Goal: Task Accomplishment & Management: Complete application form

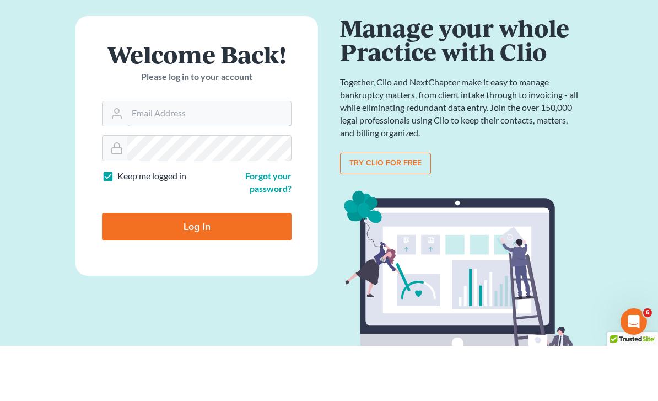
type input "[PERSON_NAME][EMAIL_ADDRESS][DOMAIN_NAME]"
click at [197, 268] on input "Log In" at bounding box center [197, 282] width 190 height 28
type input "Thinking..."
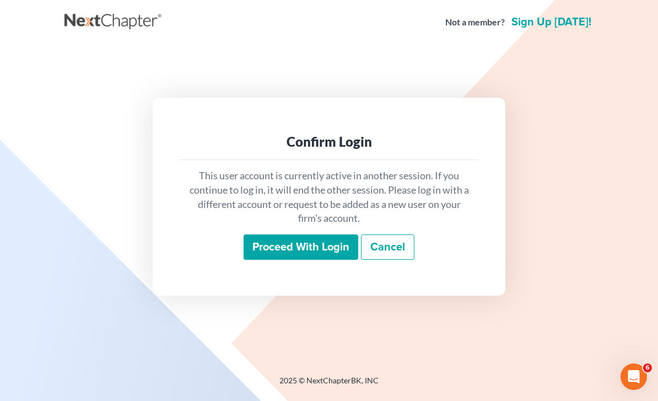
click at [322, 260] on input "Proceed with login" at bounding box center [301, 246] width 115 height 25
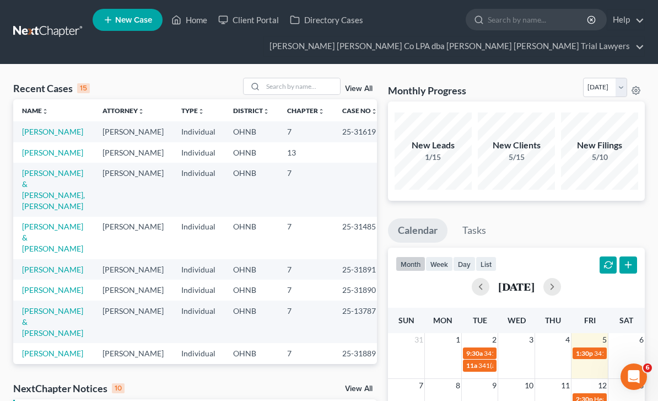
click at [52, 135] on link "Hartley, Clyde" at bounding box center [52, 131] width 61 height 9
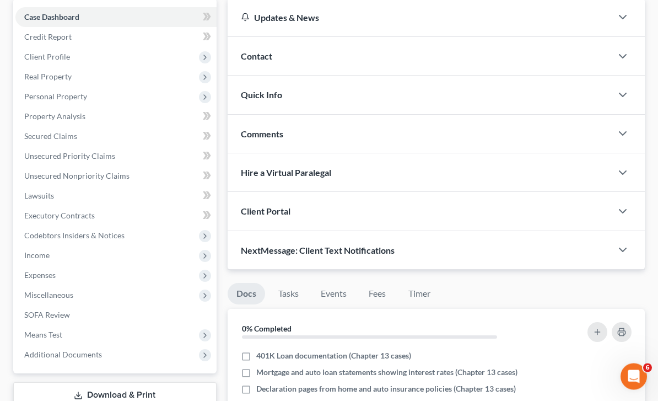
click at [117, 251] on span "Income" at bounding box center [115, 256] width 201 height 20
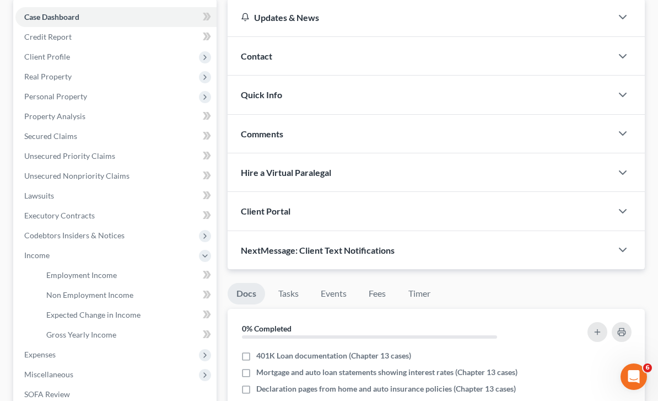
click at [138, 281] on link "Employment Income" at bounding box center [126, 275] width 179 height 20
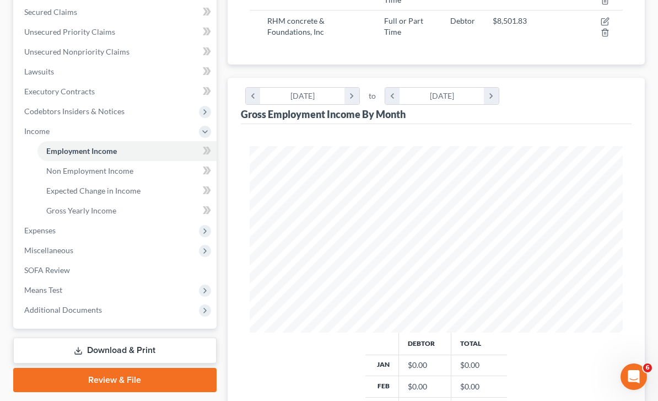
scroll to position [253, 0]
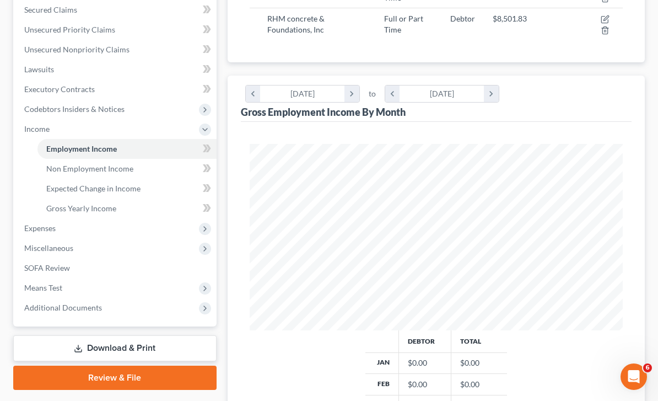
click at [123, 169] on span "Non Employment Income" at bounding box center [89, 168] width 87 height 9
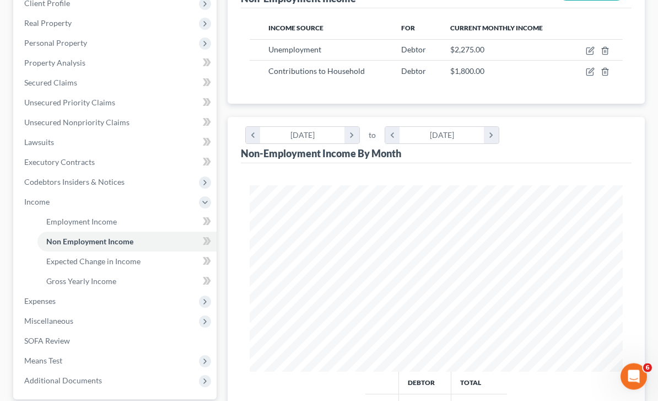
scroll to position [183, 0]
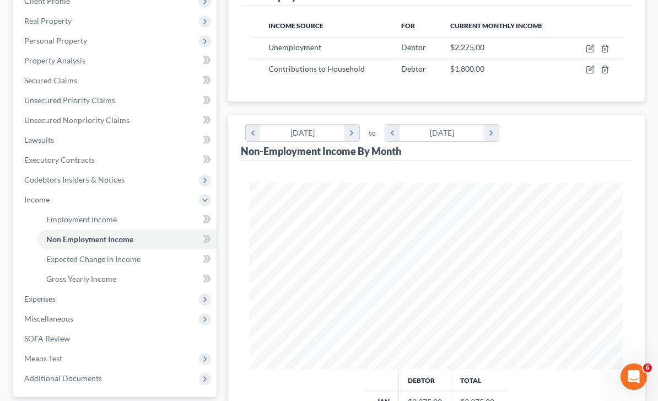
click at [144, 264] on link "Expected Change in Income" at bounding box center [126, 259] width 179 height 20
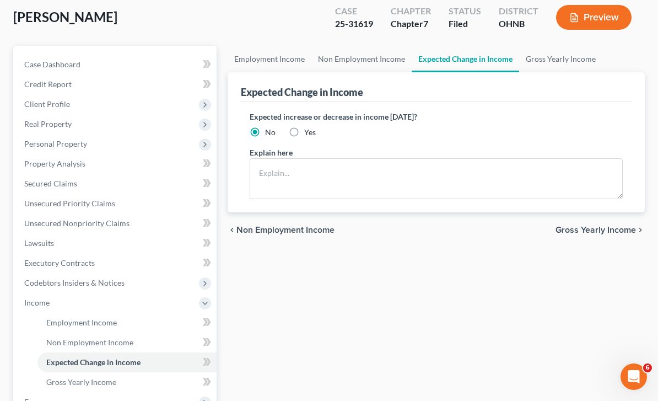
scroll to position [248, 0]
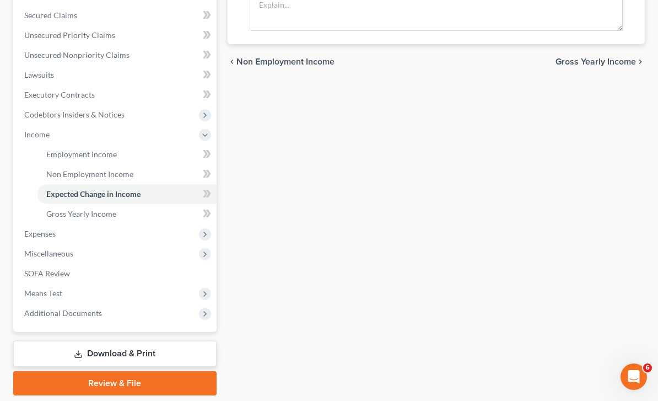
click at [84, 234] on span "Expenses" at bounding box center [115, 234] width 201 height 20
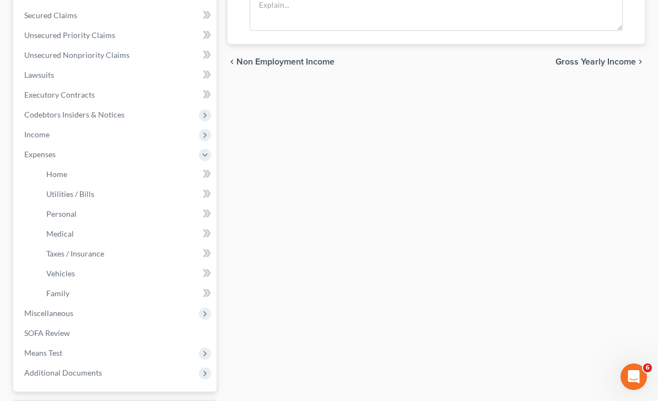
click at [84, 296] on link "Family" at bounding box center [126, 293] width 179 height 20
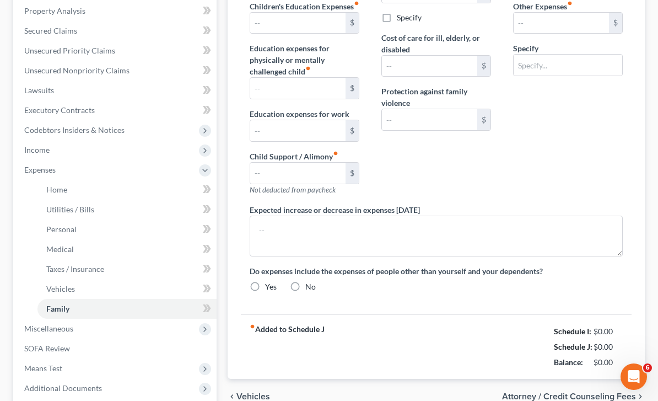
type input "1,150.00"
type input "250.00"
type input "0.00"
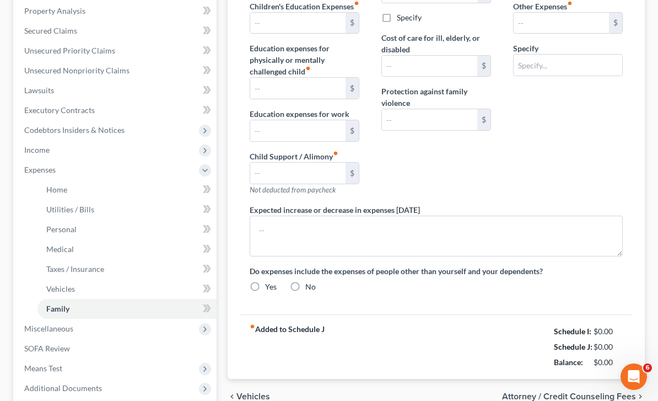
type input "0.00"
type input "30.00"
type input "150.00"
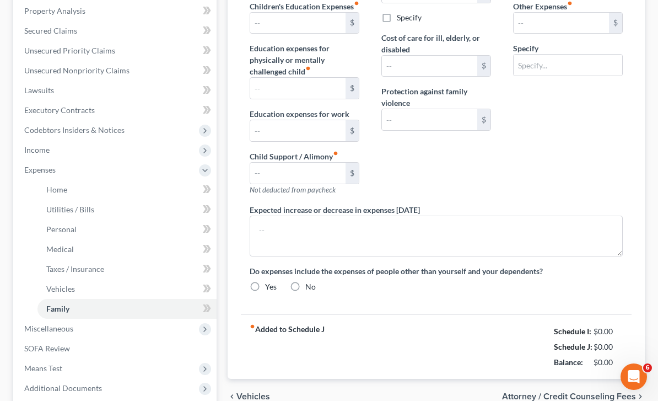
type input "Pet Expense"
type textarea "Drives a work truck around. Debtor has to pay for his personal gas. He will be …"
radio input "true"
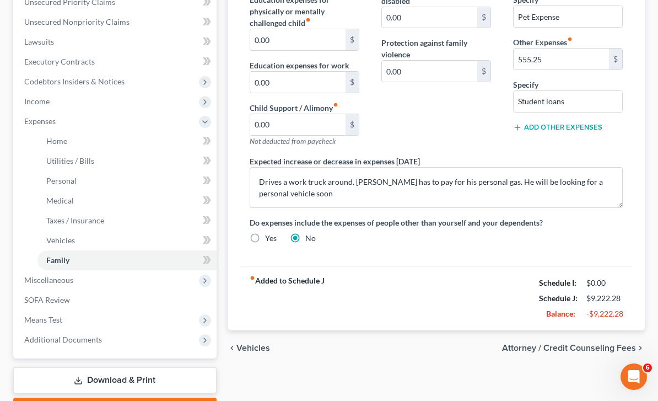
scroll to position [307, 0]
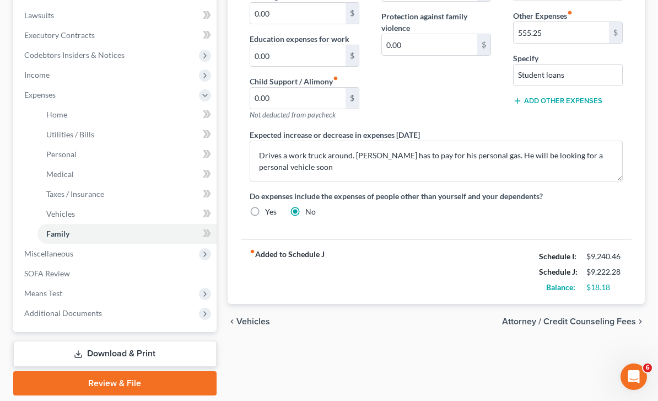
click at [75, 292] on span "Means Test" at bounding box center [115, 293] width 201 height 20
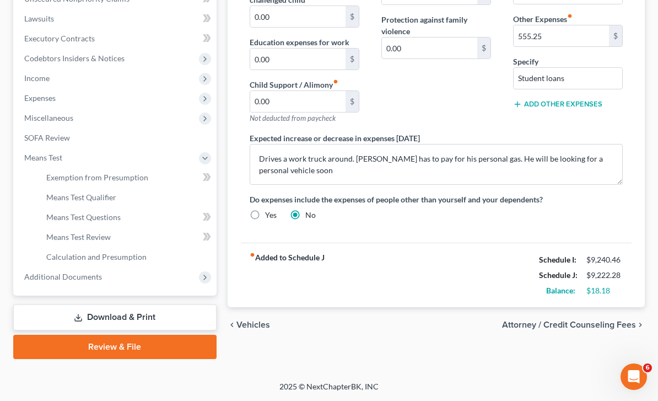
scroll to position [268, 0]
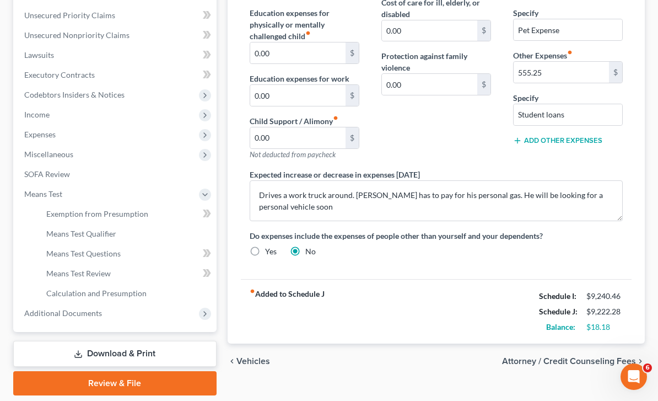
click at [115, 234] on span "Means Test Qualifier" at bounding box center [81, 233] width 70 height 9
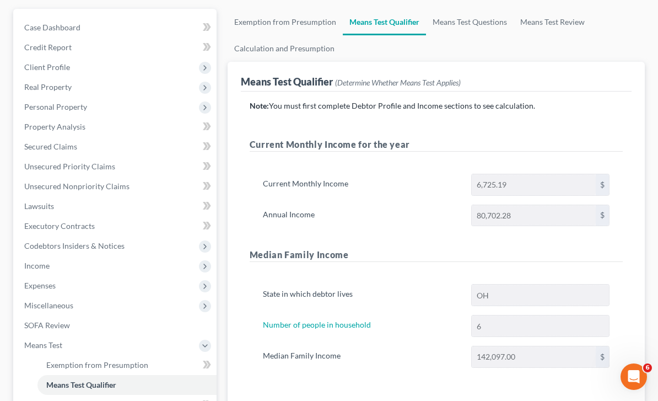
scroll to position [116, 0]
click at [115, 265] on span "Income" at bounding box center [115, 267] width 201 height 20
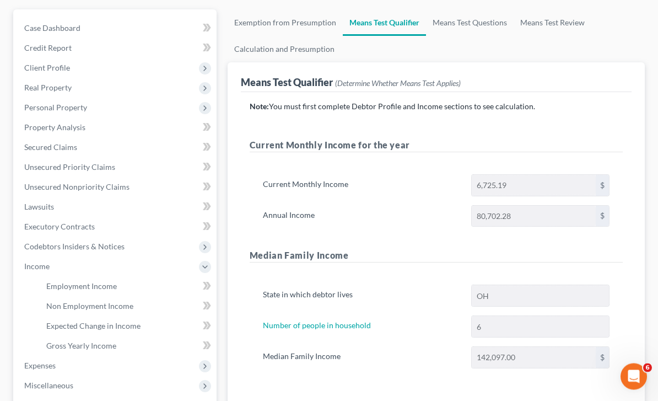
scroll to position [116, 0]
click at [128, 289] on link "Employment Income" at bounding box center [126, 286] width 179 height 20
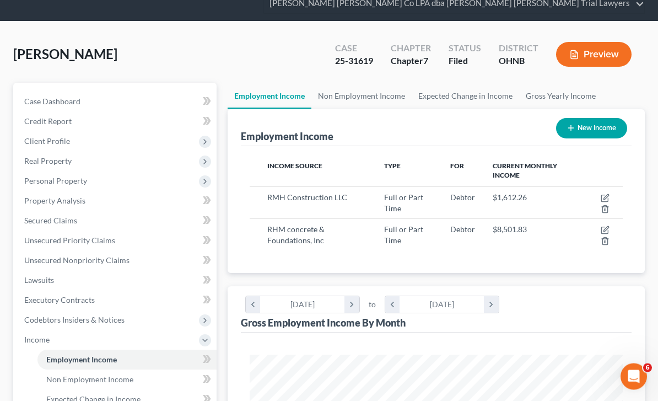
scroll to position [35, 0]
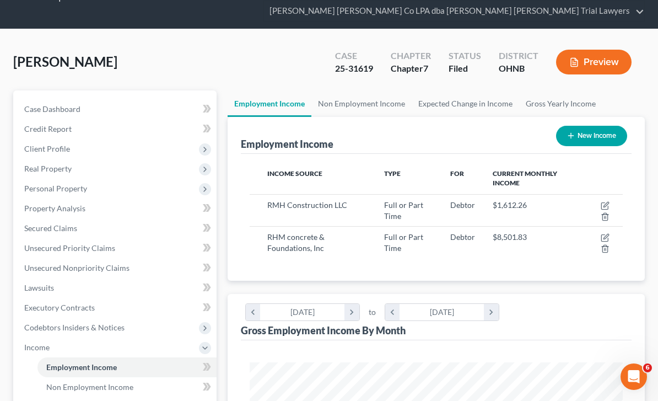
click at [376, 96] on link "Non Employment Income" at bounding box center [361, 103] width 100 height 26
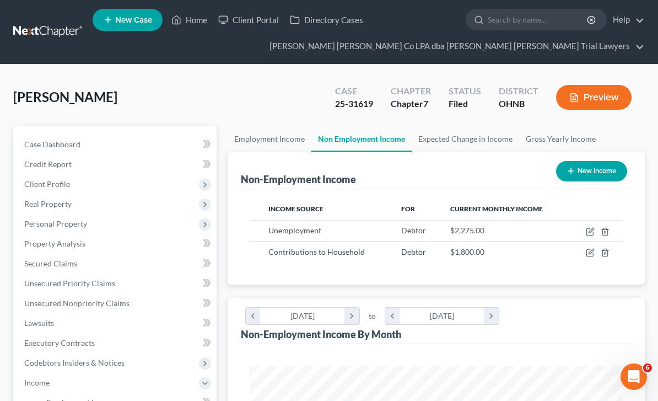
scroll to position [186, 396]
click at [486, 138] on link "Expected Change in Income" at bounding box center [465, 139] width 107 height 26
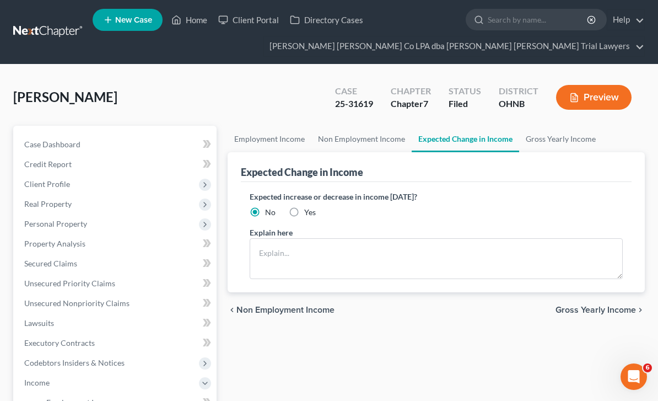
click at [278, 136] on link "Employment Income" at bounding box center [270, 139] width 84 height 26
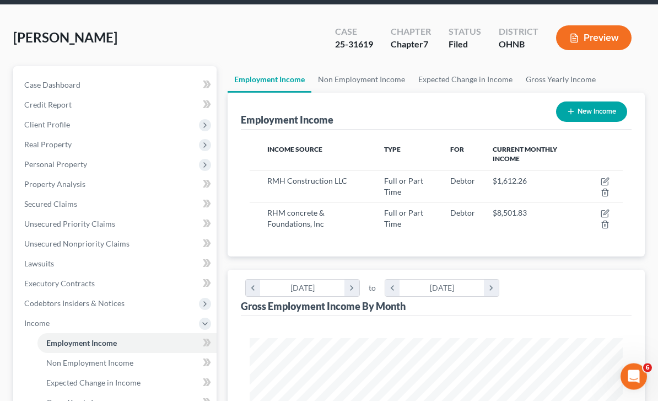
scroll to position [67, 0]
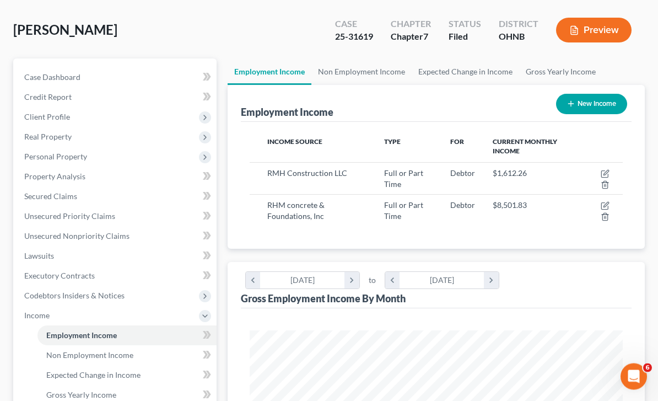
click at [134, 354] on link "Non Employment Income" at bounding box center [126, 355] width 179 height 20
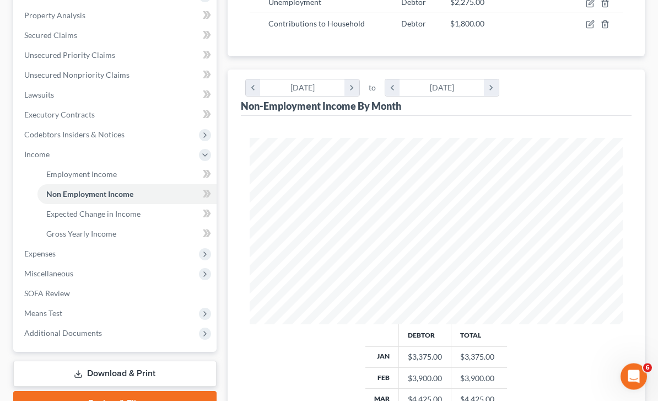
scroll to position [230, 0]
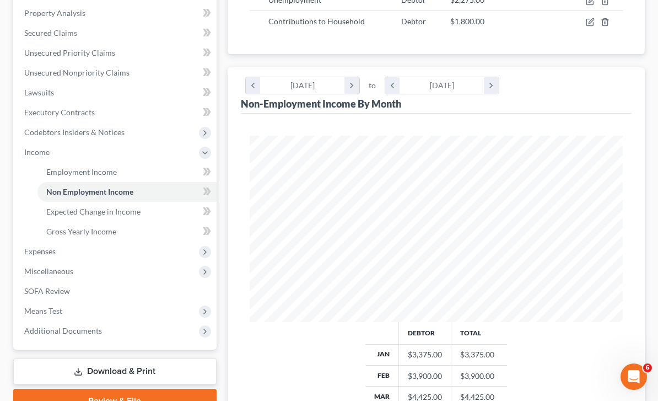
click at [81, 290] on link "SOFA Review" at bounding box center [115, 291] width 201 height 20
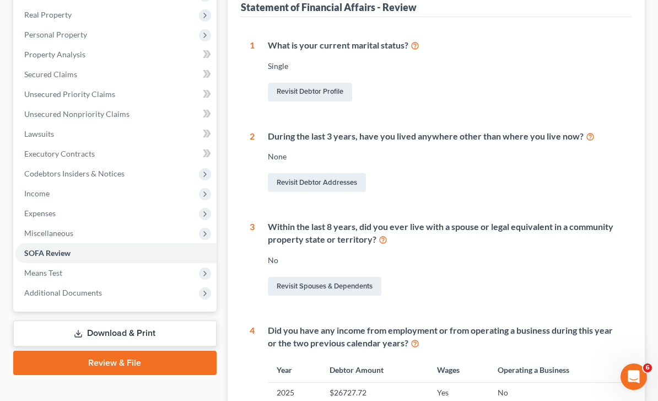
scroll to position [206, 0]
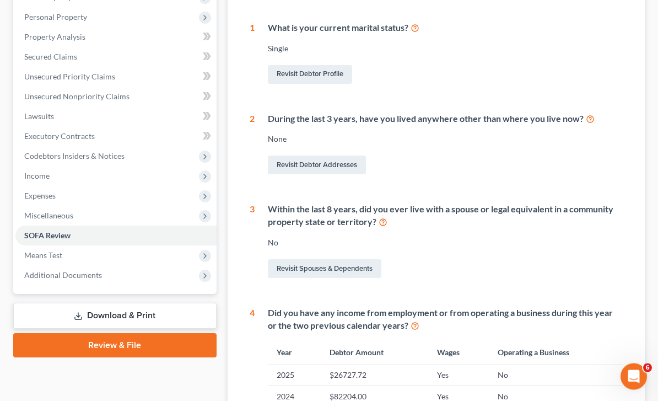
click at [124, 258] on span "Means Test" at bounding box center [115, 256] width 201 height 20
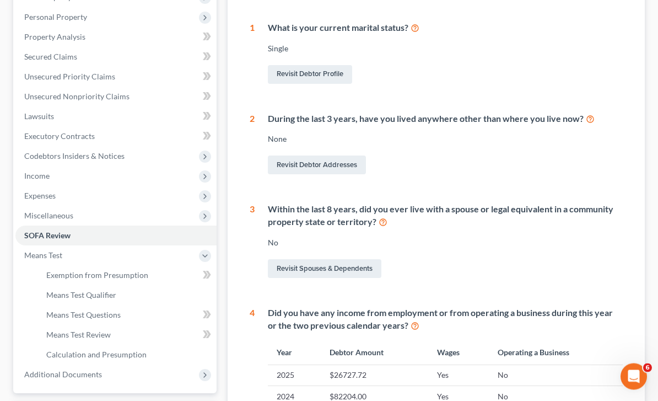
scroll to position [207, 0]
click at [124, 297] on link "Means Test Qualifier" at bounding box center [126, 295] width 179 height 20
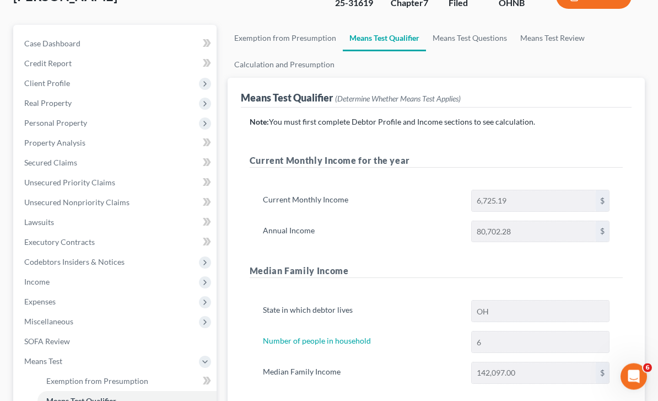
scroll to position [99, 0]
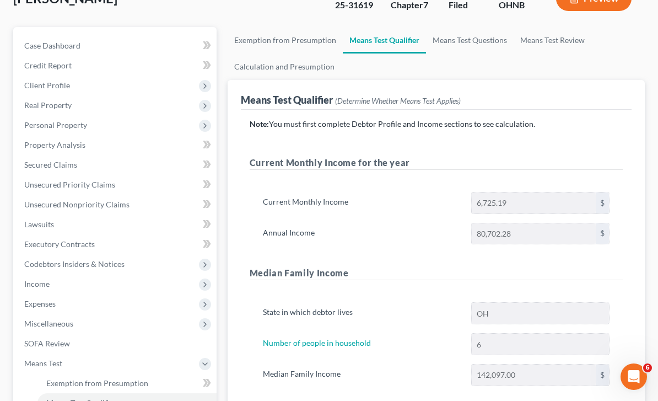
click at [87, 302] on span "Expenses" at bounding box center [115, 304] width 201 height 20
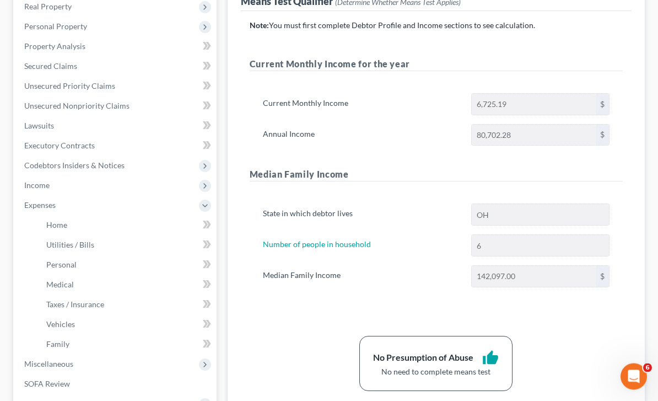
scroll to position [206, 0]
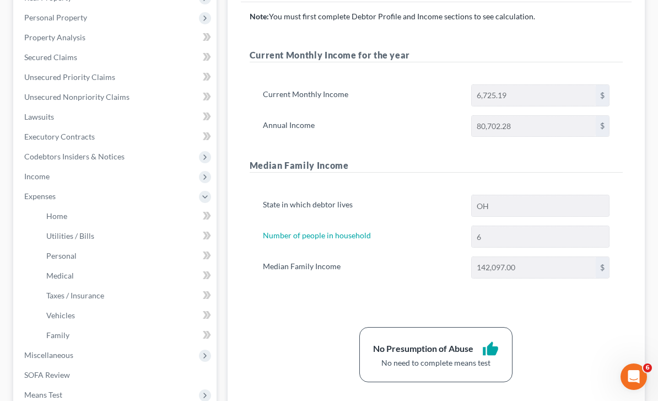
click at [74, 216] on link "Home" at bounding box center [126, 216] width 179 height 20
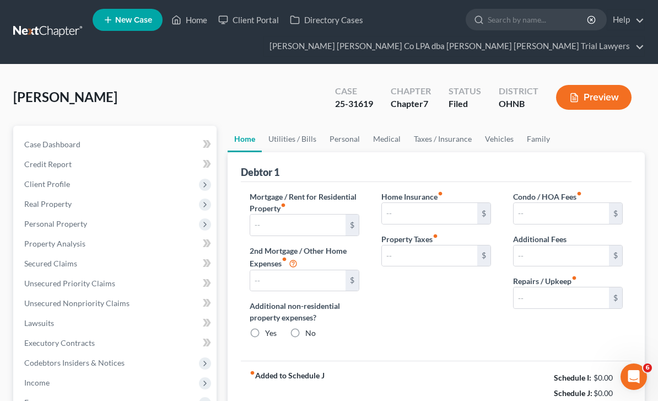
type input "1,175.03"
type input "0.00"
radio input "true"
type input "0.00"
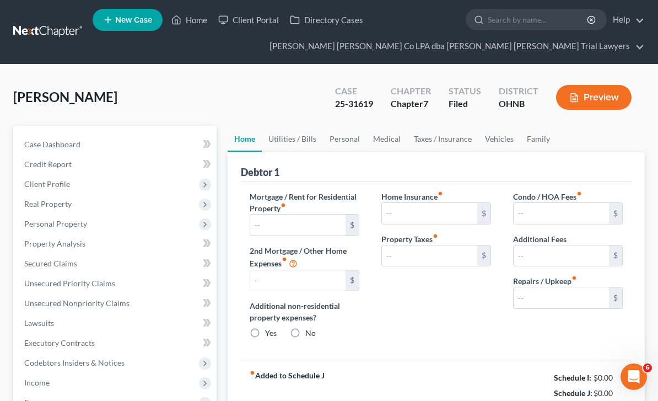
type input "0.00"
type input "350.00"
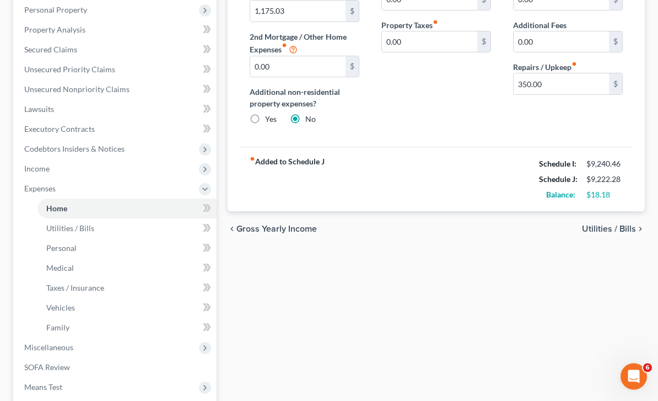
scroll to position [214, 0]
click at [118, 172] on span "Income" at bounding box center [115, 169] width 201 height 20
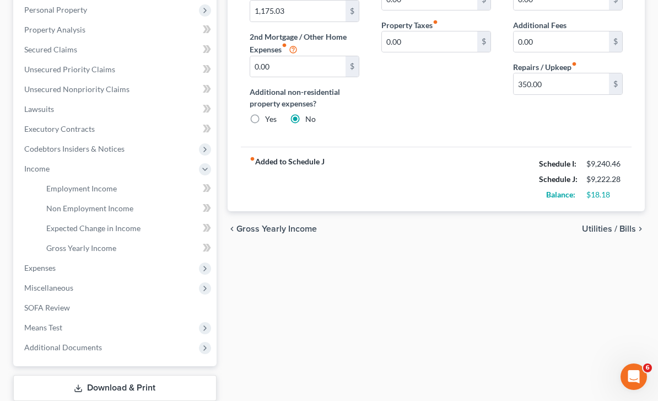
click at [125, 182] on link "Employment Income" at bounding box center [126, 189] width 179 height 20
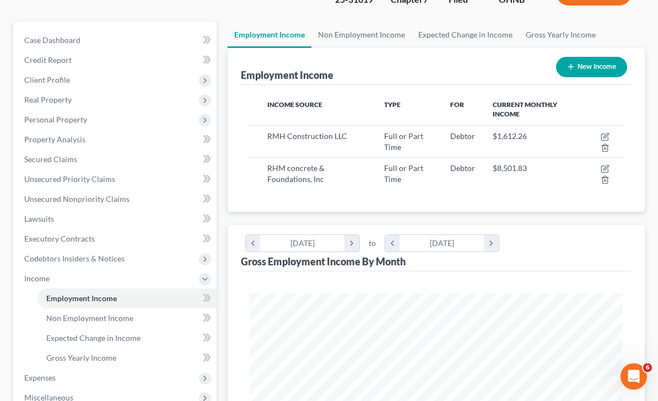
scroll to position [112, 0]
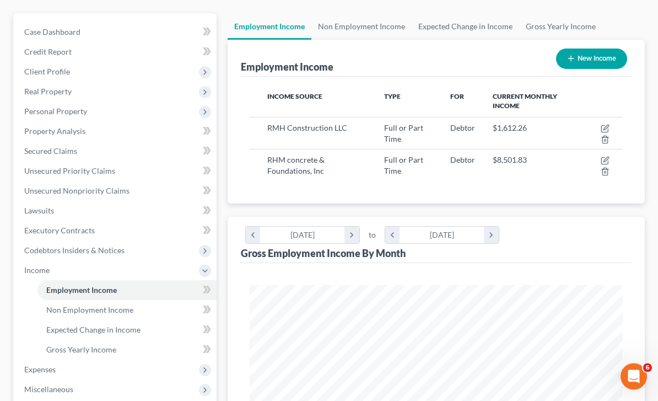
click at [137, 310] on link "Non Employment Income" at bounding box center [126, 310] width 179 height 20
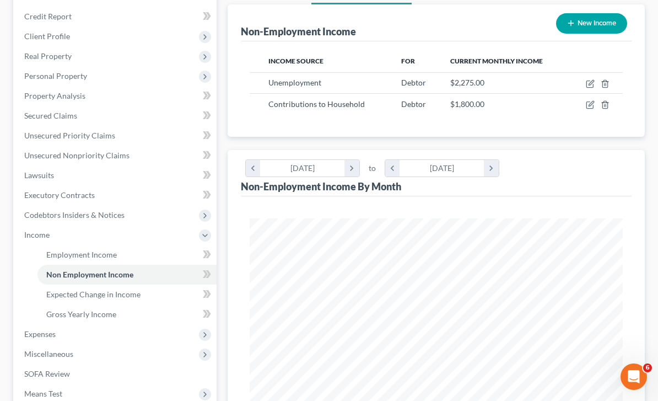
scroll to position [147, 0]
click at [121, 256] on link "Employment Income" at bounding box center [126, 255] width 179 height 20
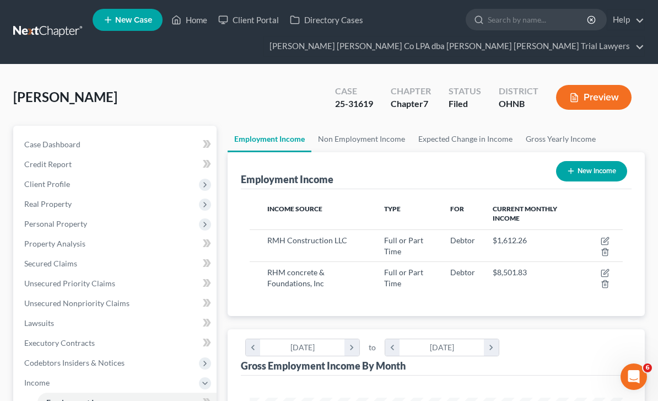
scroll to position [186, 396]
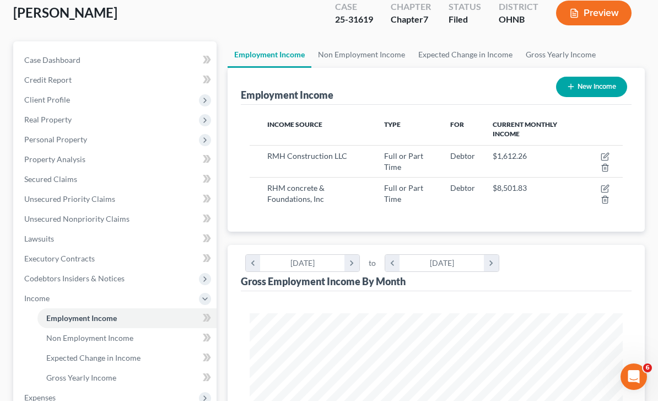
click at [123, 336] on span "Non Employment Income" at bounding box center [89, 337] width 87 height 9
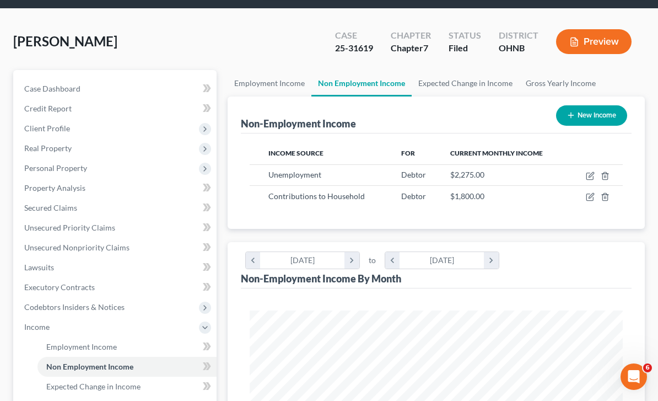
scroll to position [56, 0]
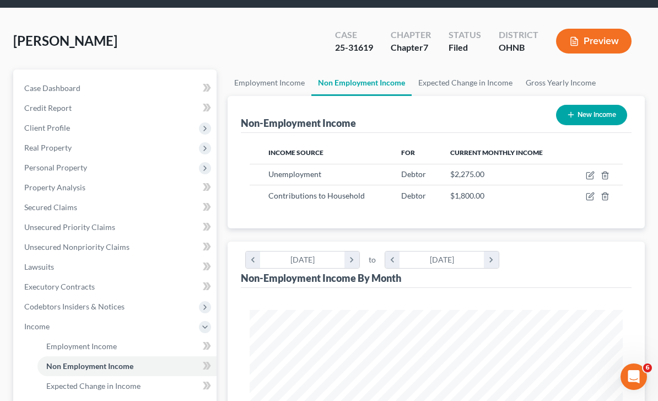
click at [107, 350] on link "Employment Income" at bounding box center [126, 346] width 179 height 20
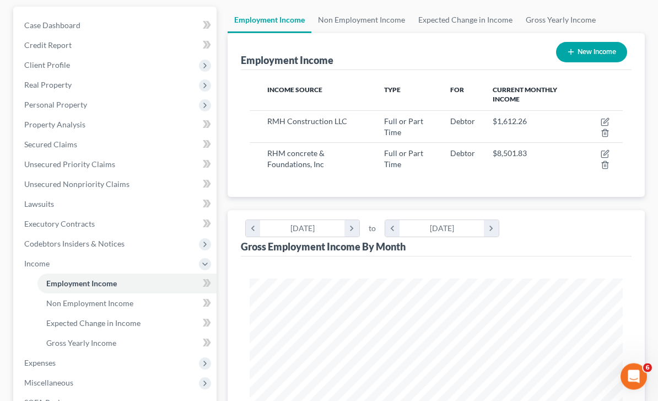
scroll to position [121, 0]
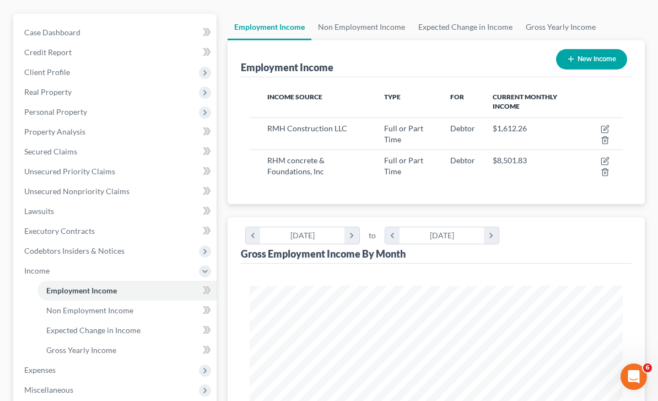
click at [129, 317] on link "Non Employment Income" at bounding box center [126, 310] width 179 height 20
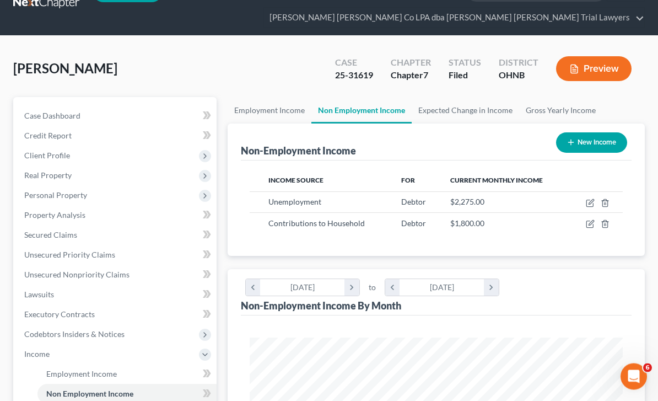
scroll to position [29, 0]
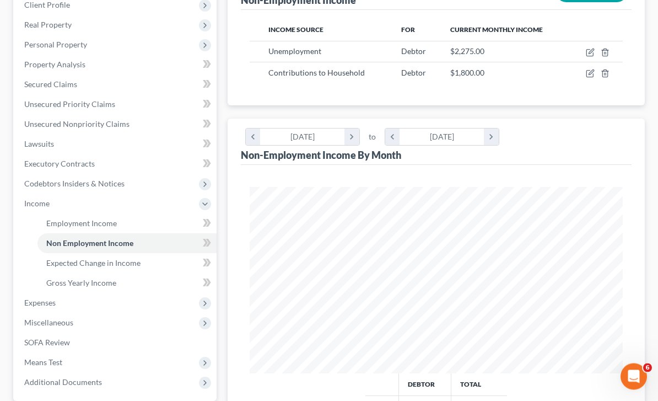
click at [131, 217] on link "Employment Income" at bounding box center [126, 224] width 179 height 20
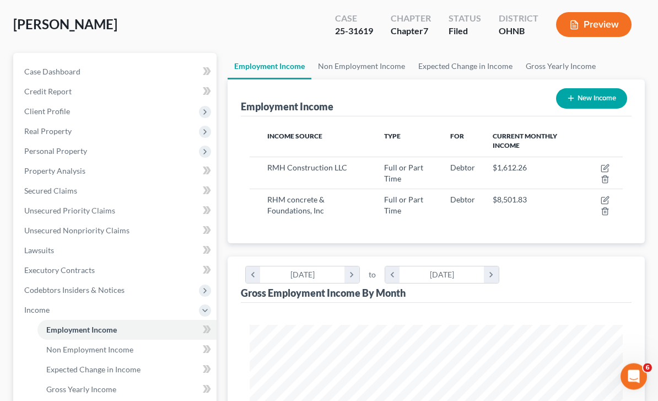
scroll to position [73, 0]
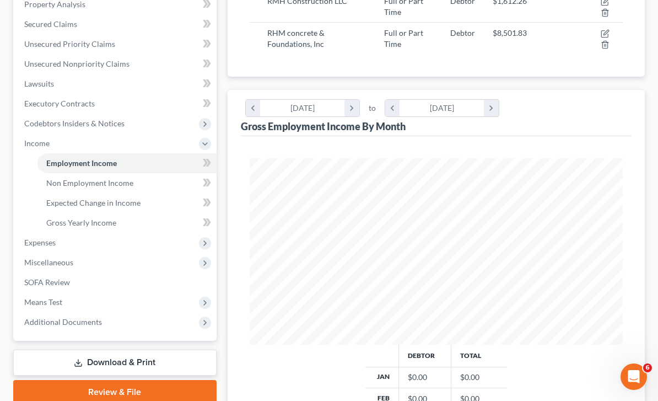
click at [136, 191] on link "Non Employment Income" at bounding box center [126, 183] width 179 height 20
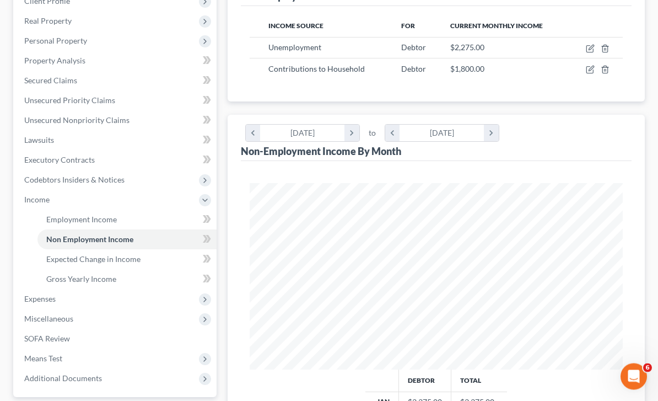
scroll to position [183, 0]
click at [120, 262] on link "Expected Change in Income" at bounding box center [126, 259] width 179 height 20
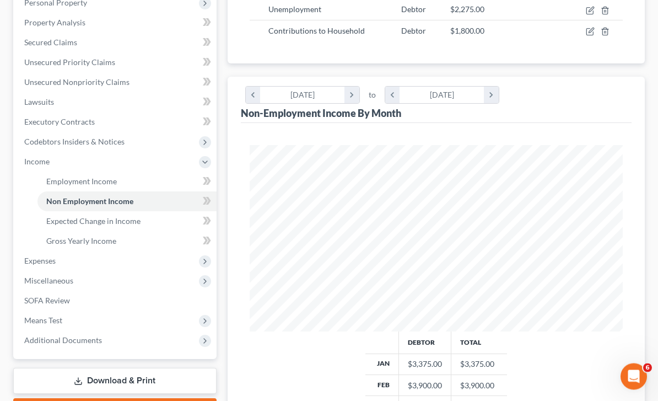
scroll to position [242, 0]
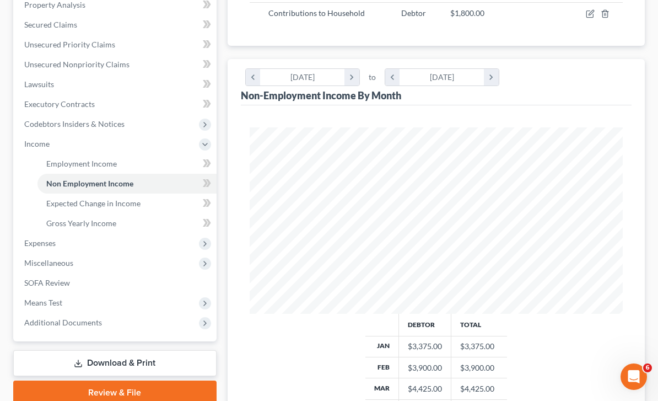
click at [128, 162] on link "Employment Income" at bounding box center [126, 164] width 179 height 20
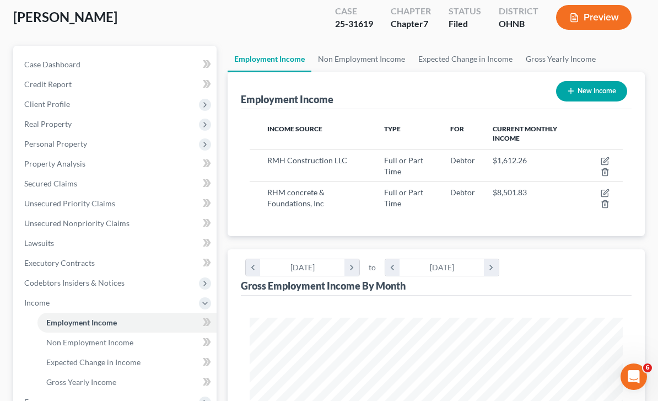
click at [91, 150] on span "Personal Property" at bounding box center [115, 144] width 201 height 20
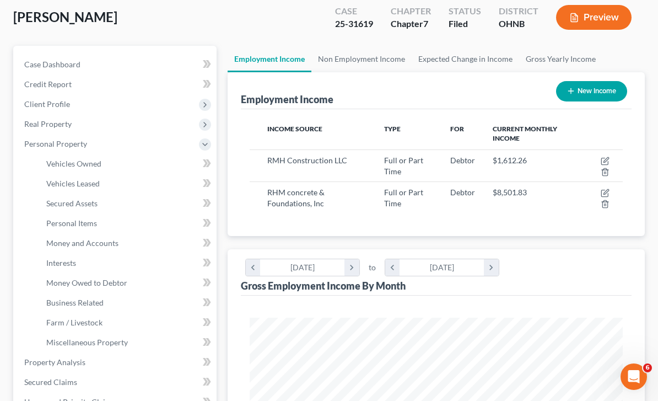
click at [98, 167] on link "Vehicles Owned" at bounding box center [126, 164] width 179 height 20
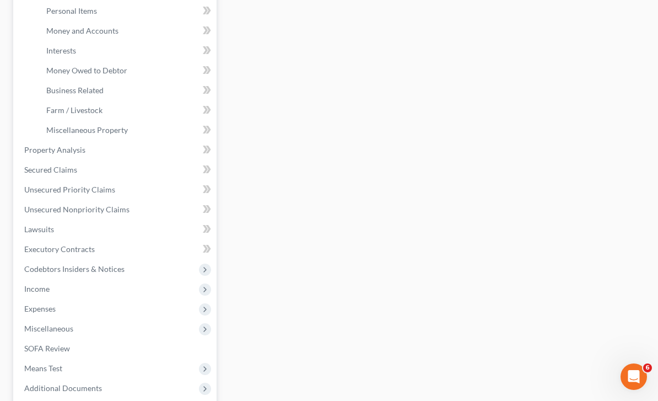
scroll to position [296, 0]
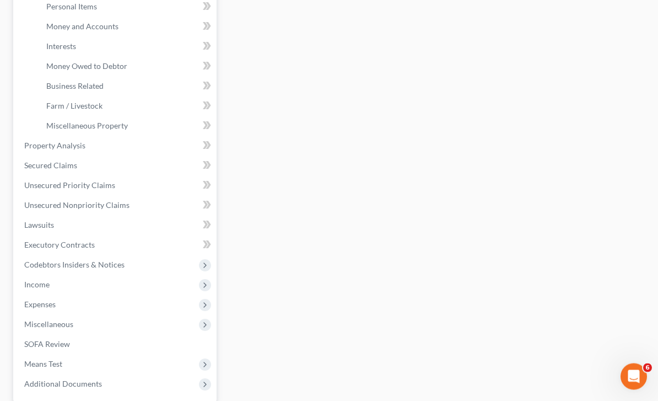
click at [85, 342] on link "SOFA Review" at bounding box center [115, 344] width 201 height 20
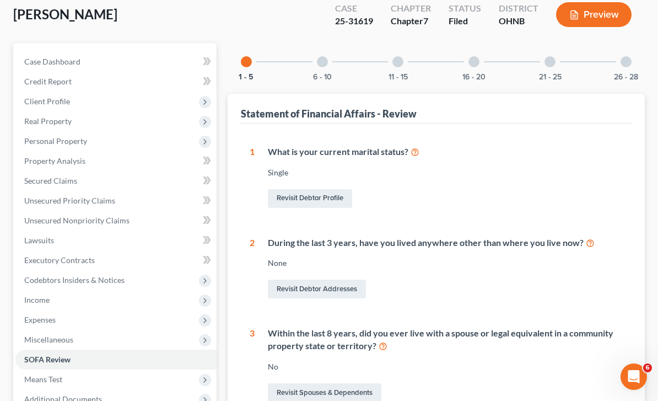
scroll to position [63, 0]
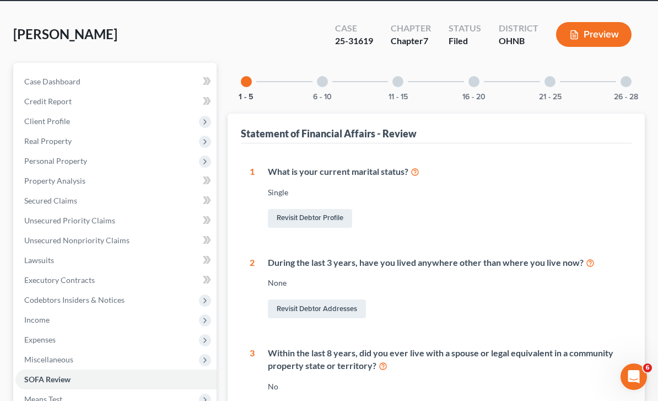
click at [331, 93] on button "6 - 10" at bounding box center [322, 97] width 19 height 8
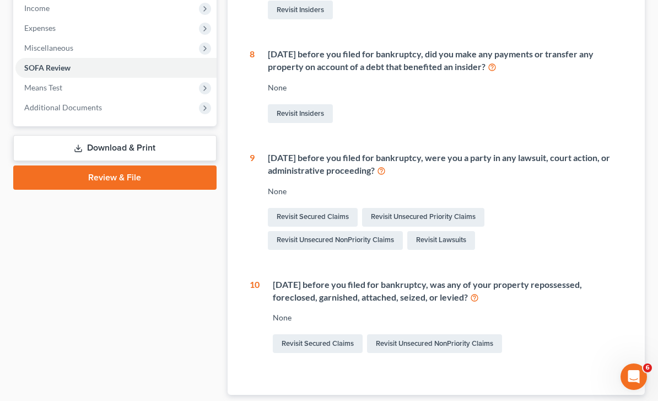
scroll to position [405, 0]
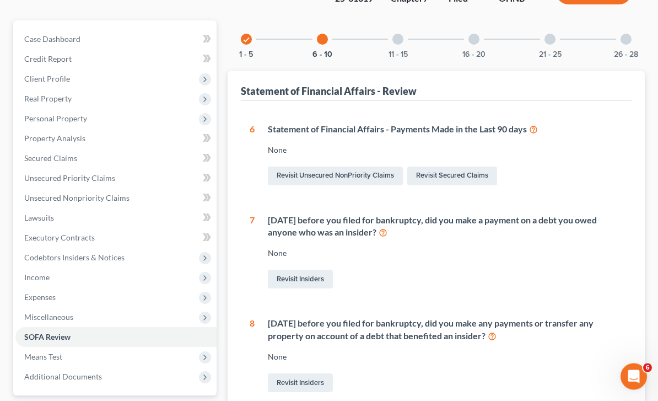
click at [404, 40] on div "11 - 15" at bounding box center [397, 39] width 37 height 37
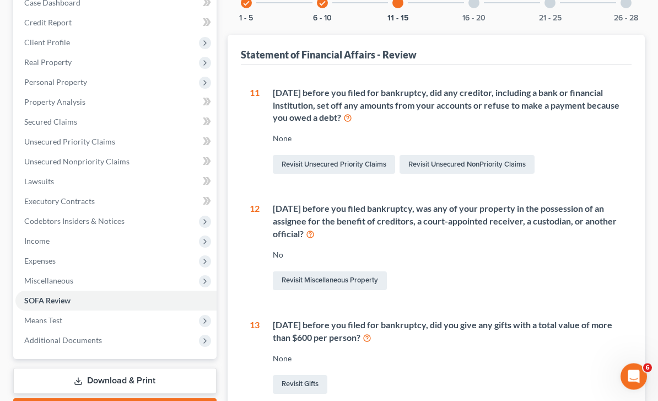
scroll to position [142, 0]
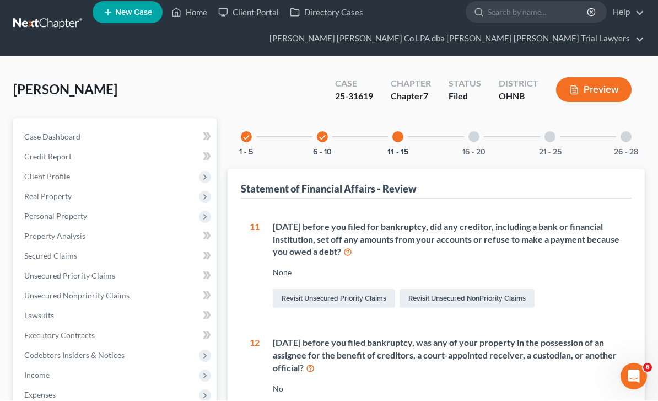
click at [482, 137] on div "16 - 20" at bounding box center [473, 136] width 37 height 37
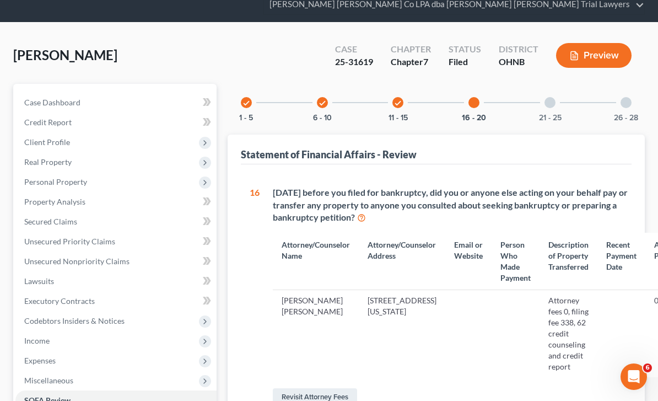
scroll to position [217, 0]
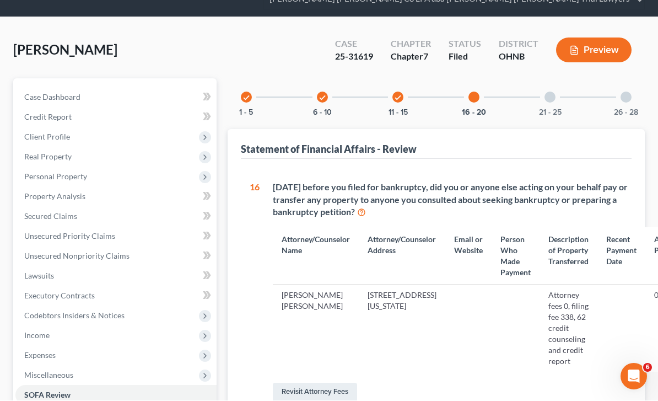
click at [552, 99] on div at bounding box center [549, 97] width 11 height 11
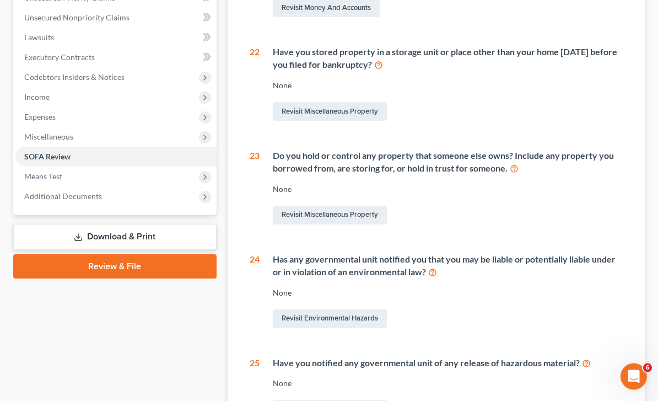
scroll to position [0, 0]
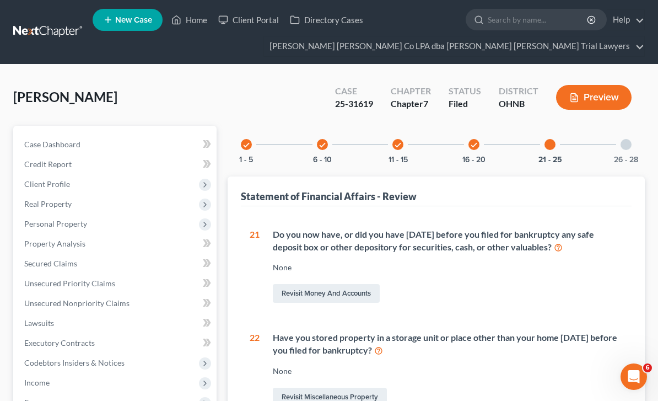
click at [476, 147] on icon "check" at bounding box center [474, 145] width 8 height 8
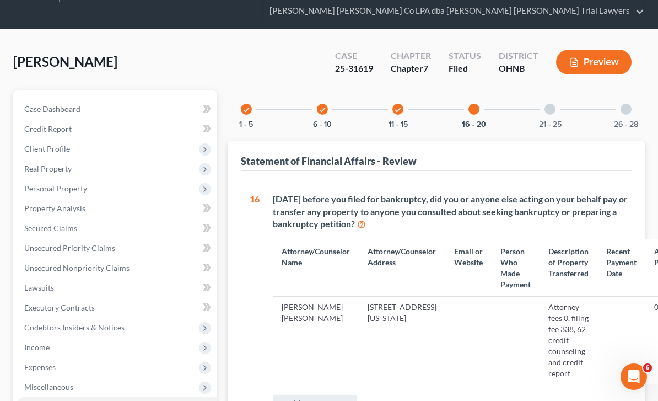
scroll to position [31, 0]
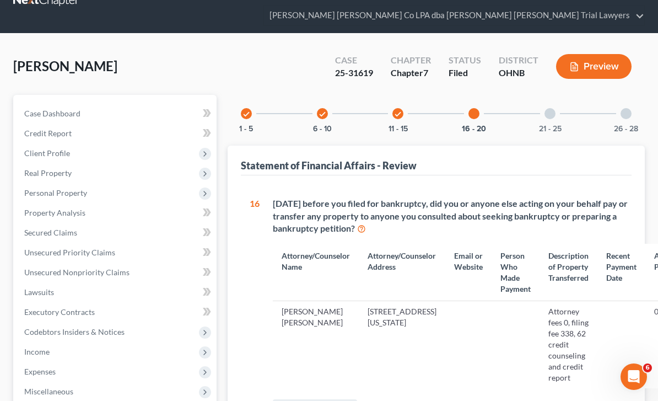
click at [401, 108] on div "check" at bounding box center [397, 113] width 11 height 11
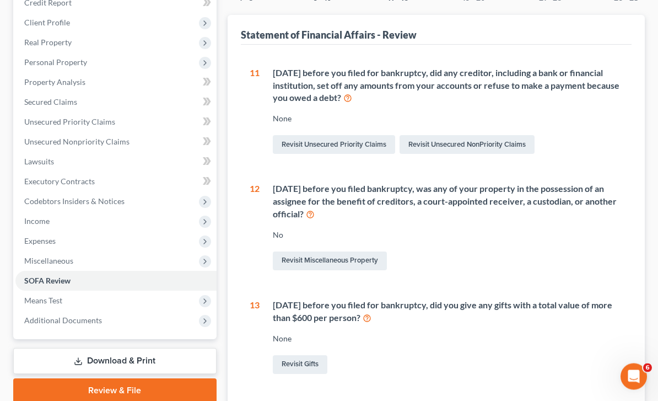
scroll to position [162, 0]
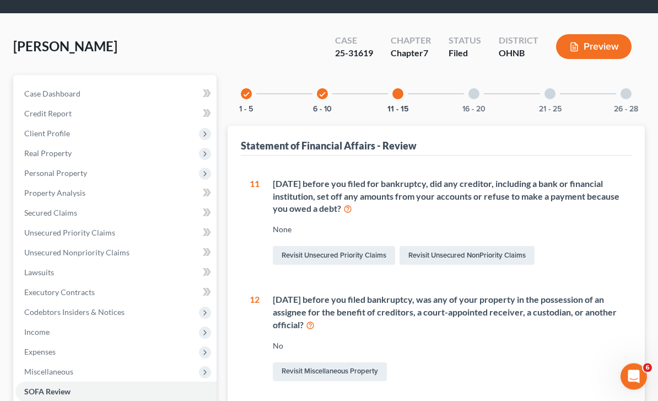
click at [326, 93] on div "check" at bounding box center [322, 94] width 11 height 11
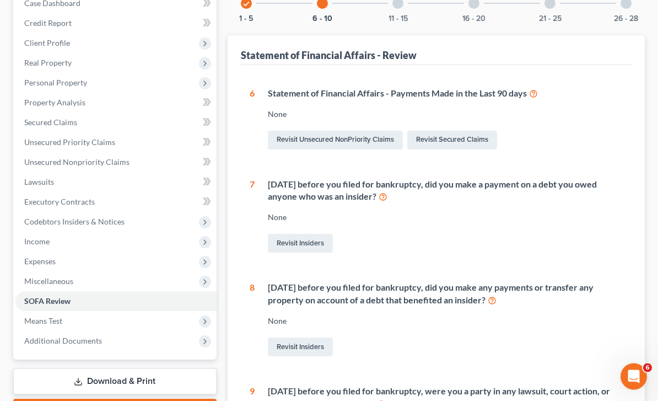
scroll to position [149, 0]
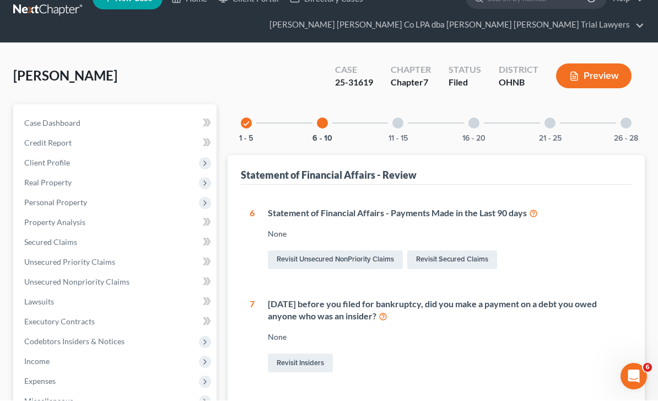
click at [398, 118] on div at bounding box center [397, 123] width 11 height 11
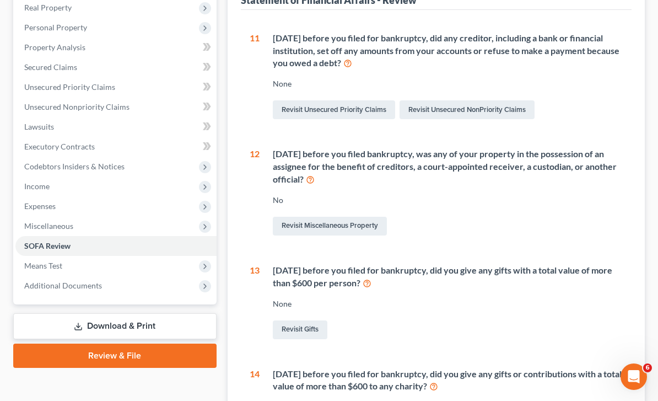
scroll to position [0, 0]
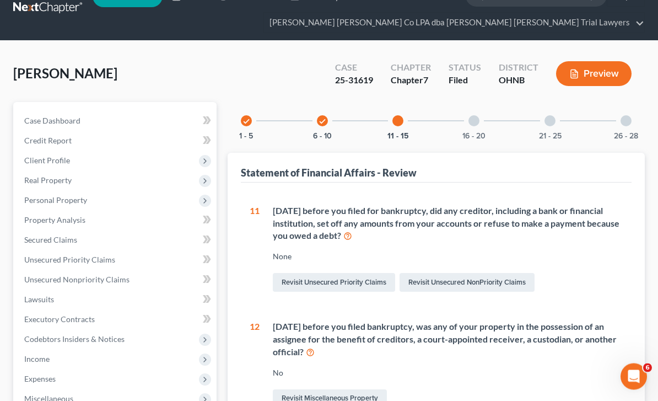
click at [474, 123] on div at bounding box center [473, 121] width 11 height 11
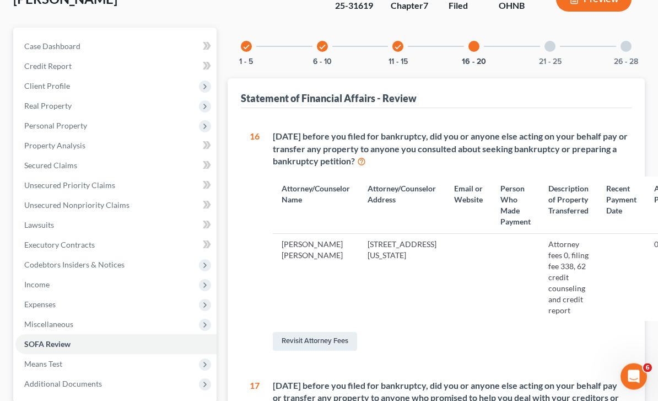
scroll to position [99, 0]
click at [83, 130] on span "Personal Property" at bounding box center [115, 125] width 201 height 20
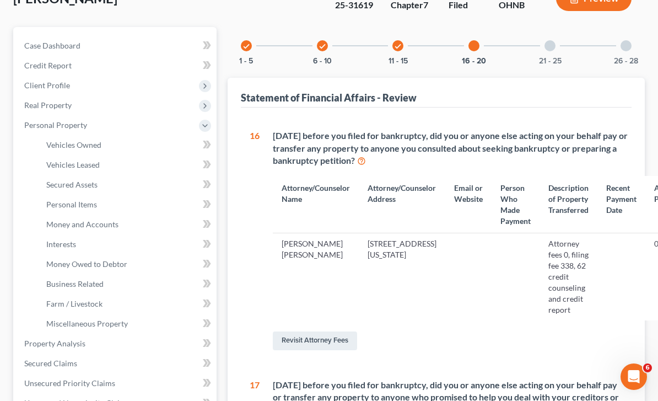
click at [103, 148] on link "Vehicles Owned" at bounding box center [126, 145] width 179 height 20
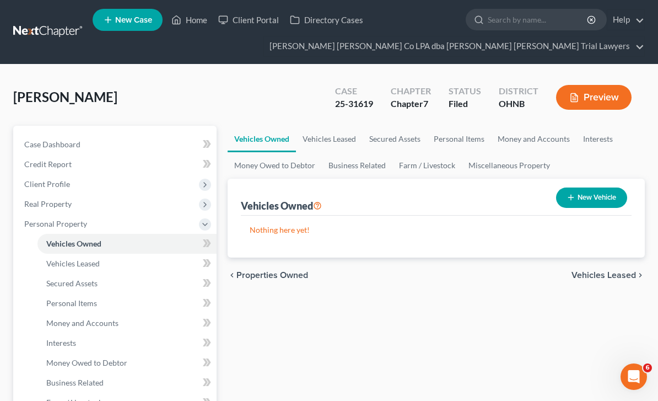
click at [106, 267] on link "Vehicles Leased" at bounding box center [126, 263] width 179 height 20
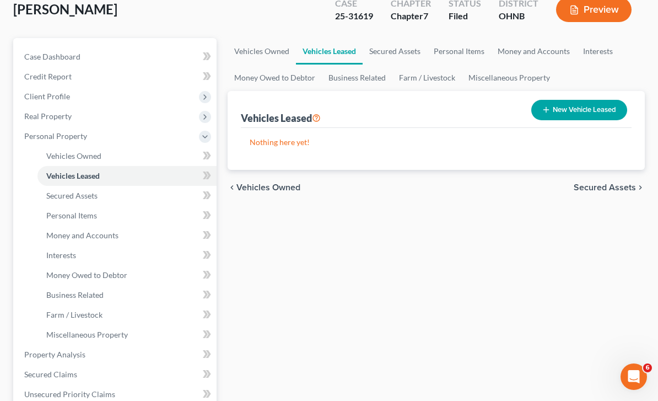
click at [118, 198] on link "Secured Assets" at bounding box center [126, 196] width 179 height 20
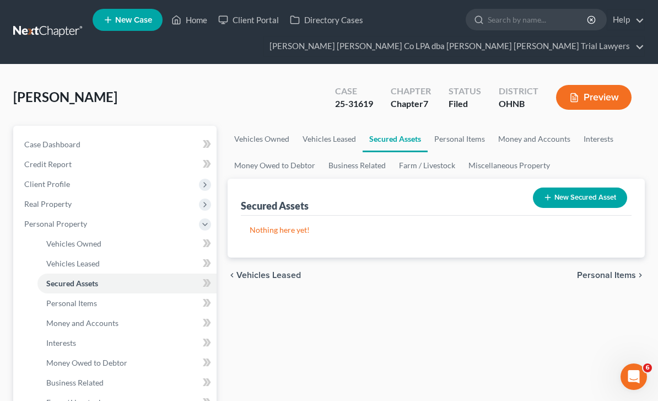
click at [107, 311] on link "Personal Items" at bounding box center [126, 303] width 179 height 20
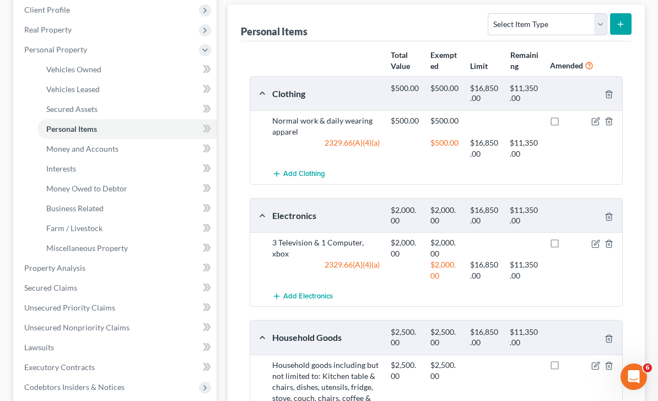
click at [117, 269] on link "Property Analysis" at bounding box center [115, 268] width 201 height 20
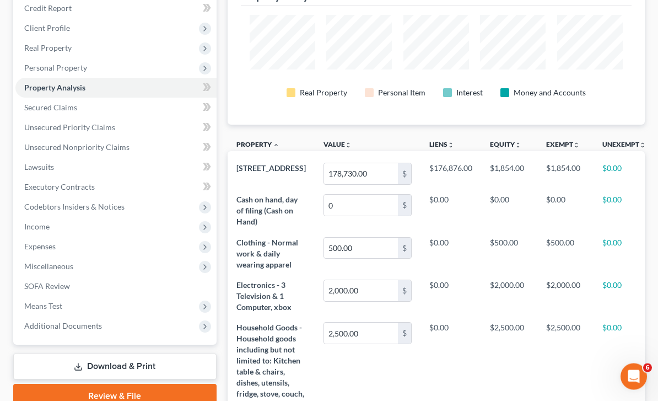
scroll to position [156, 0]
